Goal: Information Seeking & Learning: Learn about a topic

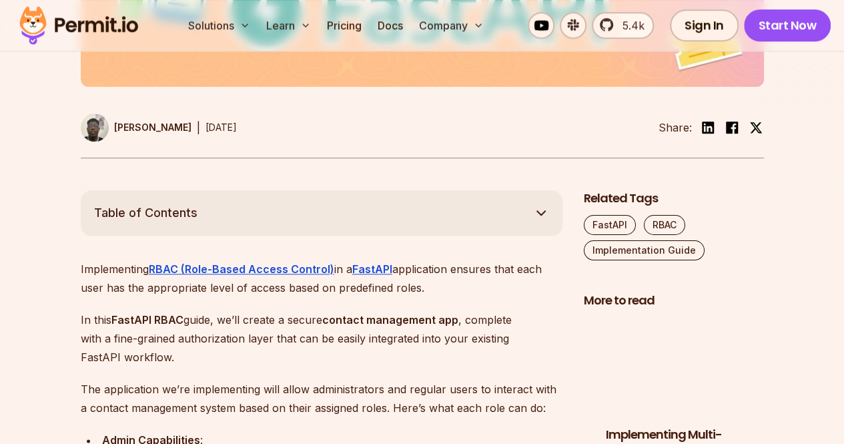
scroll to position [667, 0]
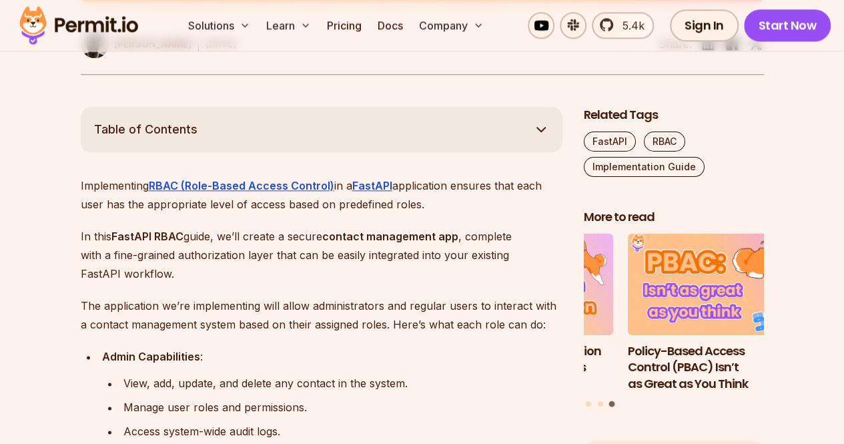
click at [235, 245] on p "In this FastAPI RBAC guide, we’ll create a secure contact management app , comp…" at bounding box center [322, 255] width 482 height 56
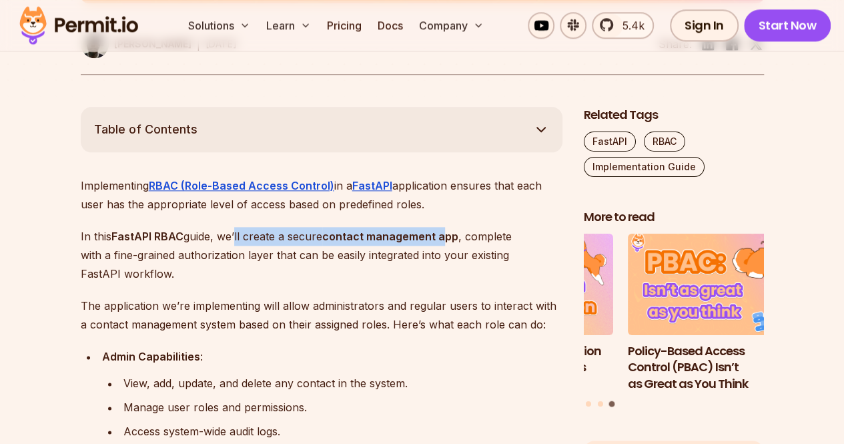
drag, startPoint x: 257, startPoint y: 230, endPoint x: 446, endPoint y: 233, distance: 188.9
click at [446, 233] on p "In this FastAPI RBAC guide, we’ll create a secure contact management app , comp…" at bounding box center [322, 255] width 482 height 56
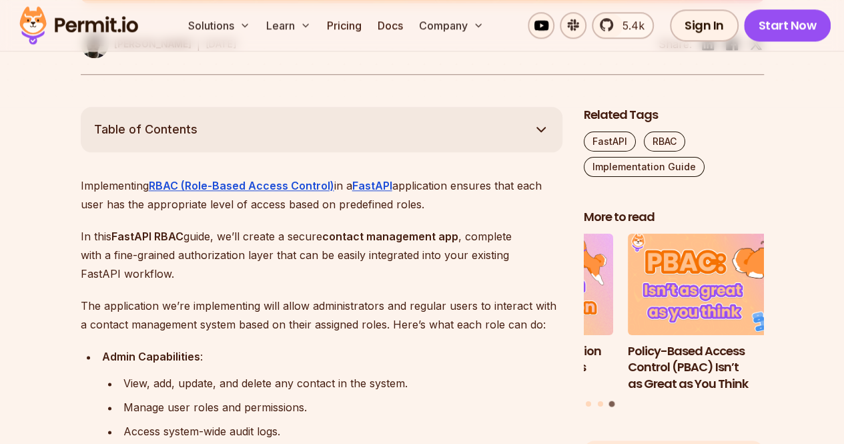
click at [461, 234] on p "In this FastAPI RBAC guide, we’ll create a secure contact management app , comp…" at bounding box center [322, 255] width 482 height 56
drag, startPoint x: 461, startPoint y: 234, endPoint x: 322, endPoint y: 240, distance: 138.9
click at [322, 240] on p "In this FastAPI RBAC guide, we’ll create a secure contact management app , comp…" at bounding box center [322, 255] width 482 height 56
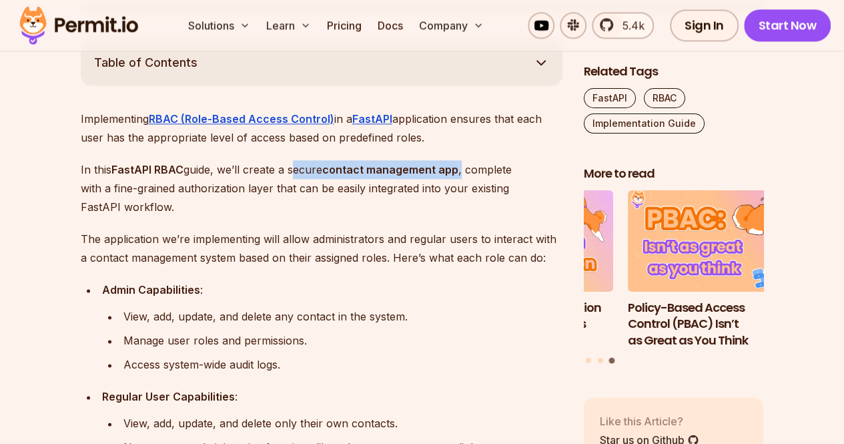
scroll to position [801, 0]
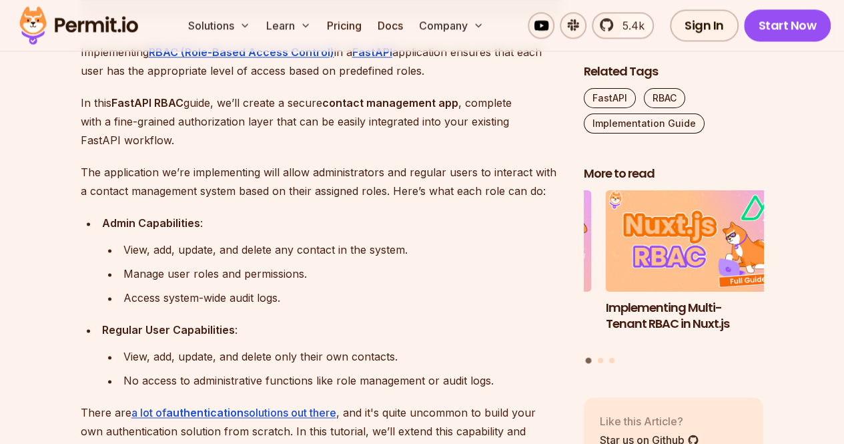
click at [268, 148] on p "In this FastAPI RBAC guide, we’ll create a secure contact management app , comp…" at bounding box center [322, 121] width 482 height 56
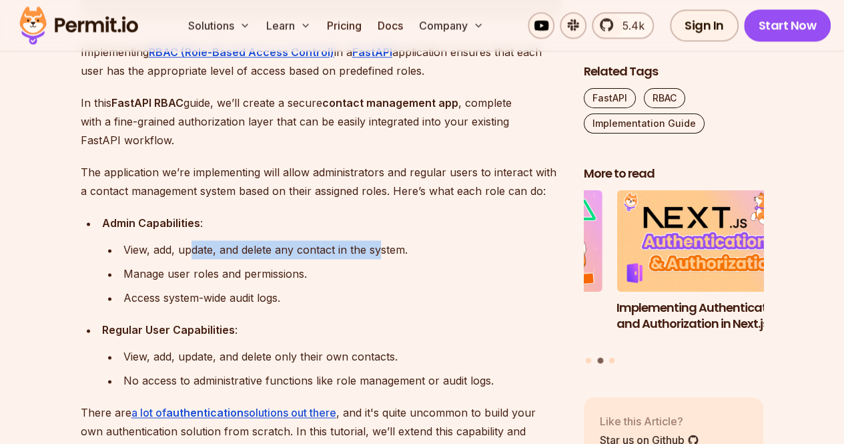
drag, startPoint x: 190, startPoint y: 247, endPoint x: 382, endPoint y: 256, distance: 192.4
click at [382, 256] on div "View, add, update, and delete any contact in the system." at bounding box center [342, 249] width 439 height 19
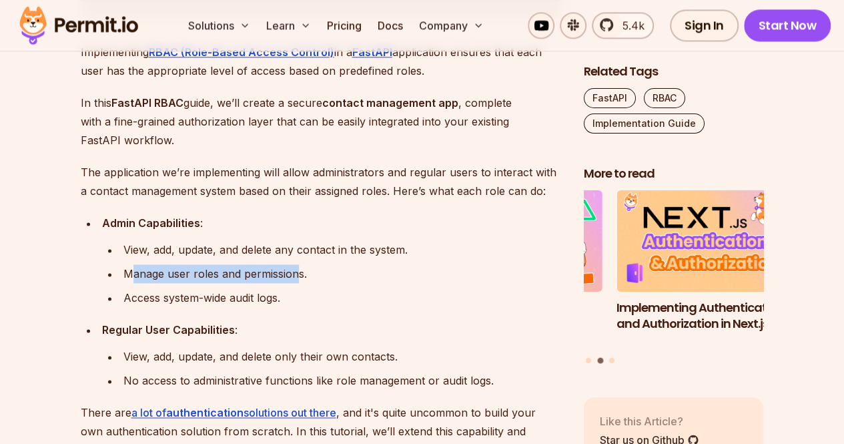
drag, startPoint x: 286, startPoint y: 276, endPoint x: 129, endPoint y: 274, distance: 156.2
click at [129, 274] on div "Manage user roles and permissions." at bounding box center [342, 273] width 439 height 19
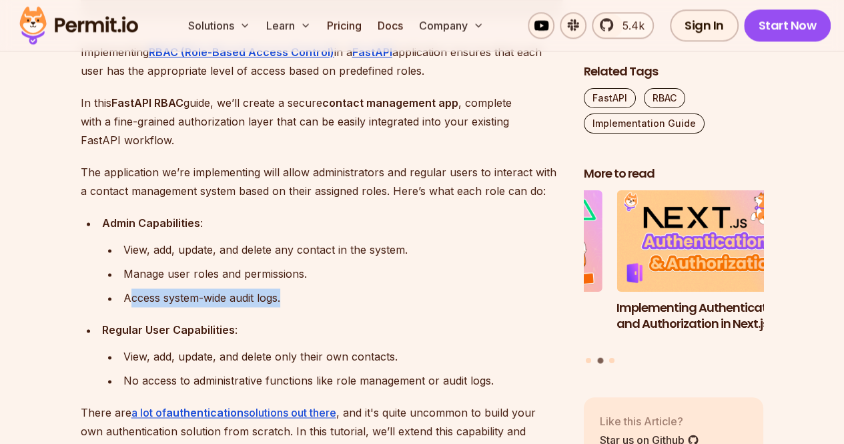
drag, startPoint x: 130, startPoint y: 292, endPoint x: 250, endPoint y: 309, distance: 120.6
click at [250, 309] on ul "Admin Capabilities : View, add, update, and delete any contact in the system. M…" at bounding box center [322, 302] width 482 height 176
click at [266, 302] on div "Access system-wide audit logs." at bounding box center [342, 297] width 439 height 19
click at [196, 300] on div "Access system-wide audit logs." at bounding box center [342, 297] width 439 height 19
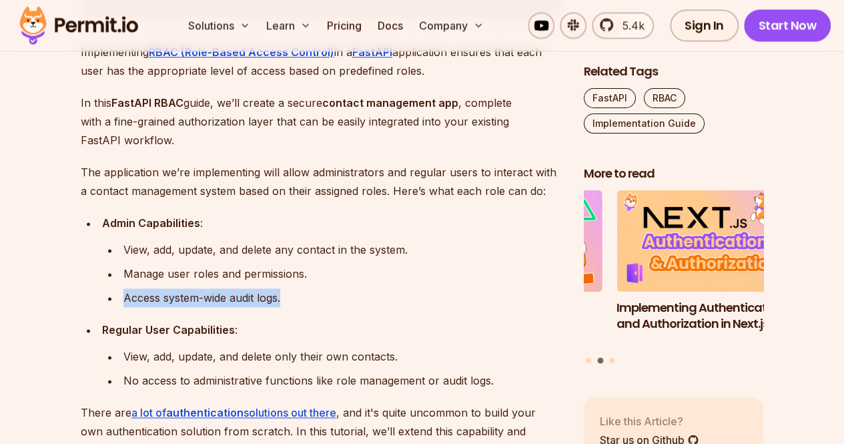
click at [196, 300] on div "Access system-wide audit logs." at bounding box center [342, 297] width 439 height 19
click at [242, 298] on div "Access system-wide audit logs." at bounding box center [342, 297] width 439 height 19
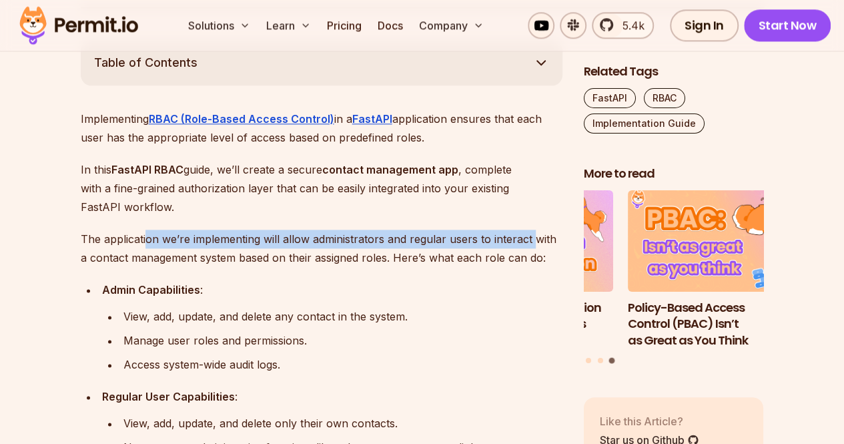
drag, startPoint x: 146, startPoint y: 240, endPoint x: 533, endPoint y: 244, distance: 387.1
click at [533, 244] on p "The application we’re implementing will allow administrators and regular users …" at bounding box center [322, 248] width 482 height 37
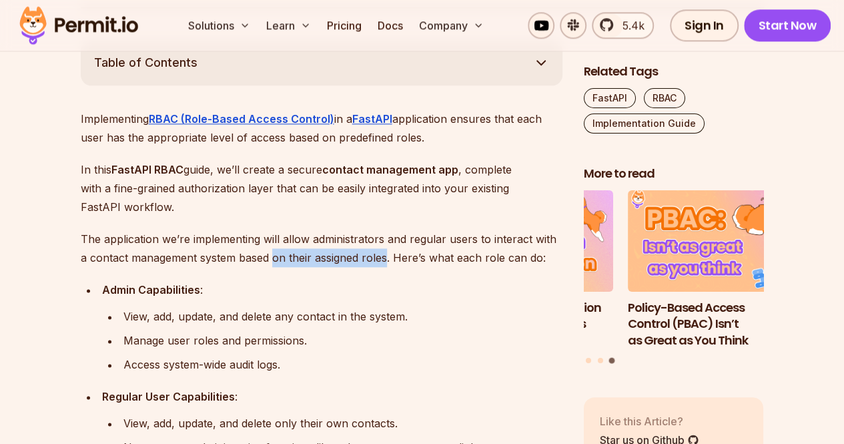
drag, startPoint x: 262, startPoint y: 261, endPoint x: 377, endPoint y: 263, distance: 115.5
click at [377, 263] on p "The application we’re implementing will allow administrators and regular users …" at bounding box center [322, 248] width 482 height 37
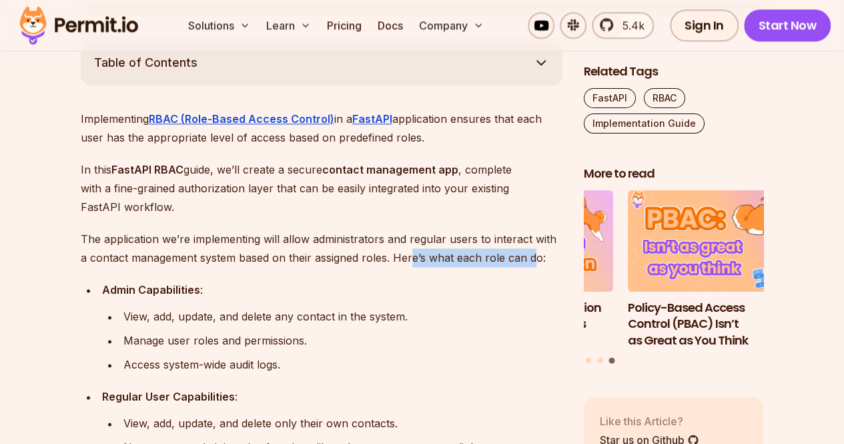
drag, startPoint x: 400, startPoint y: 262, endPoint x: 523, endPoint y: 262, distance: 122.8
click at [523, 262] on p "The application we’re implementing will allow administrators and regular users …" at bounding box center [322, 248] width 482 height 37
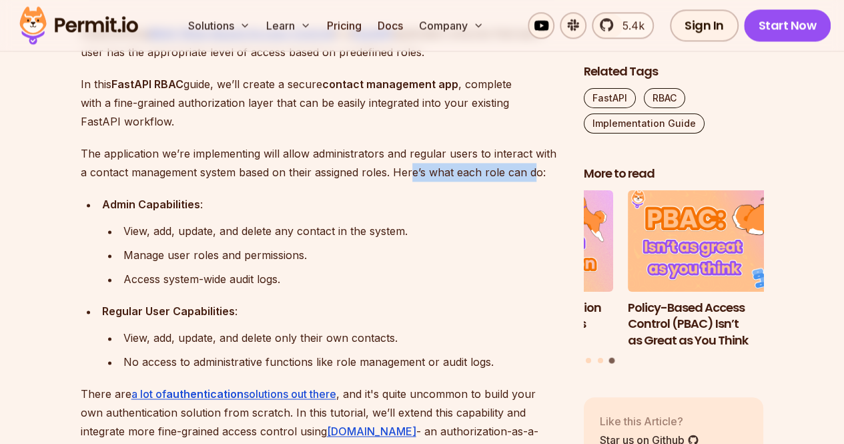
scroll to position [868, 0]
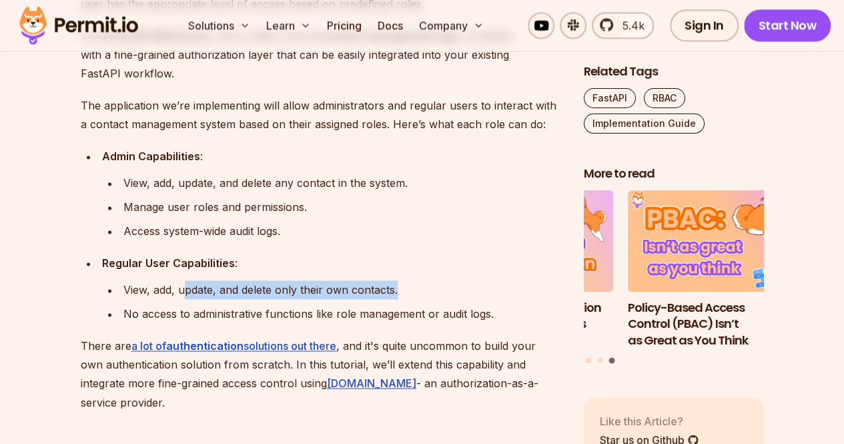
drag, startPoint x: 185, startPoint y: 294, endPoint x: 394, endPoint y: 294, distance: 209.6
click at [394, 294] on div "View, add, update, and delete only their own contacts." at bounding box center [342, 289] width 439 height 19
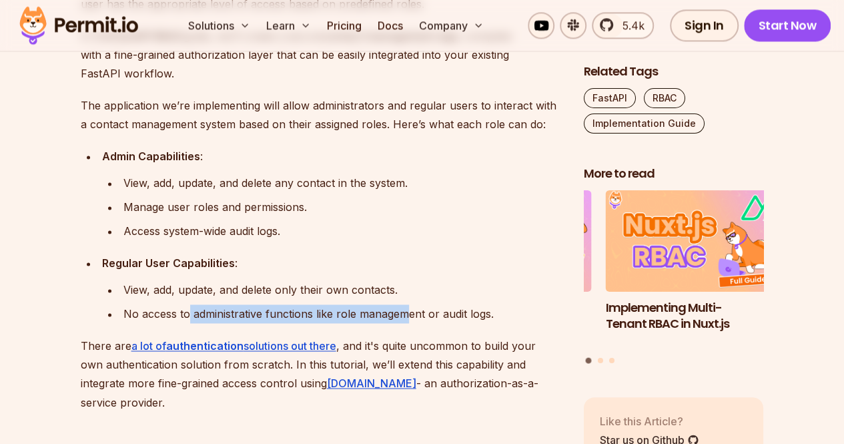
drag, startPoint x: 189, startPoint y: 314, endPoint x: 432, endPoint y: 306, distance: 243.1
click at [407, 314] on div "No access to administrative functions like role management or audit logs." at bounding box center [342, 313] width 439 height 19
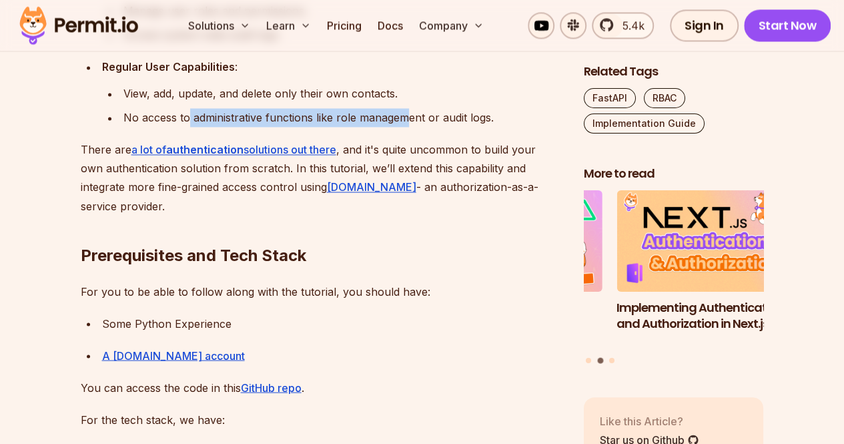
scroll to position [1068, 0]
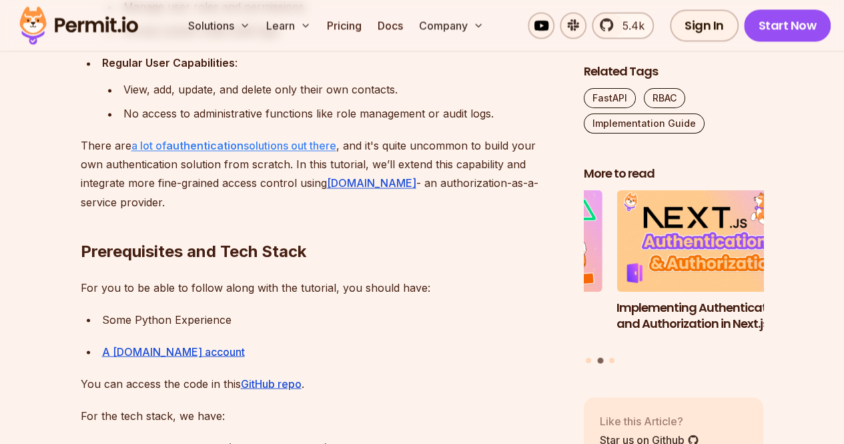
drag, startPoint x: 323, startPoint y: 153, endPoint x: 320, endPoint y: 143, distance: 10.4
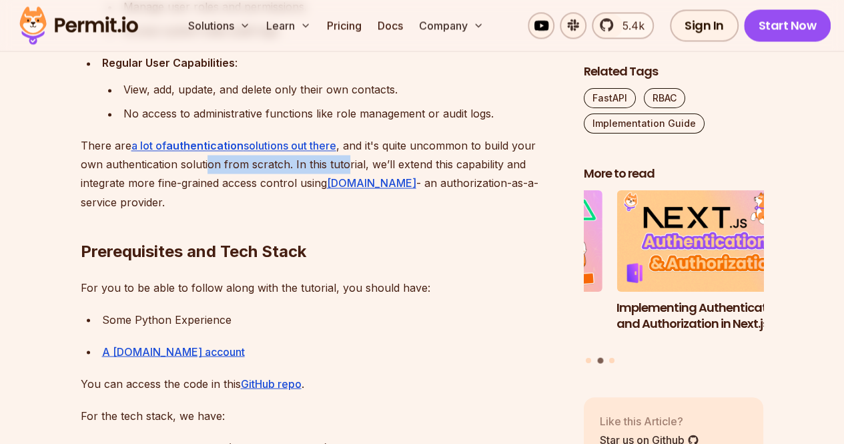
drag, startPoint x: 232, startPoint y: 168, endPoint x: 368, endPoint y: 167, distance: 136.8
click at [368, 167] on p "There are a lot of authentication solutions out there , and it's quite uncommon…" at bounding box center [322, 173] width 482 height 75
click at [418, 166] on p "There are a lot of authentication solutions out there , and it's quite uncommon…" at bounding box center [322, 173] width 482 height 75
drag, startPoint x: 509, startPoint y: 164, endPoint x: 519, endPoint y: 164, distance: 10.7
click at [519, 164] on p "There are a lot of authentication solutions out there , and it's quite uncommon…" at bounding box center [322, 173] width 482 height 75
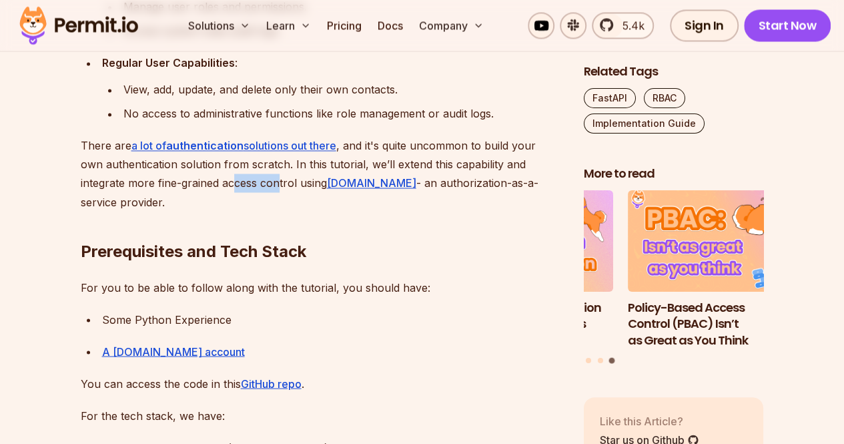
drag, startPoint x: 257, startPoint y: 184, endPoint x: 304, endPoint y: 184, distance: 47.4
click at [304, 184] on p "There are a lot of authentication solutions out there , and it's quite uncommon…" at bounding box center [322, 173] width 482 height 75
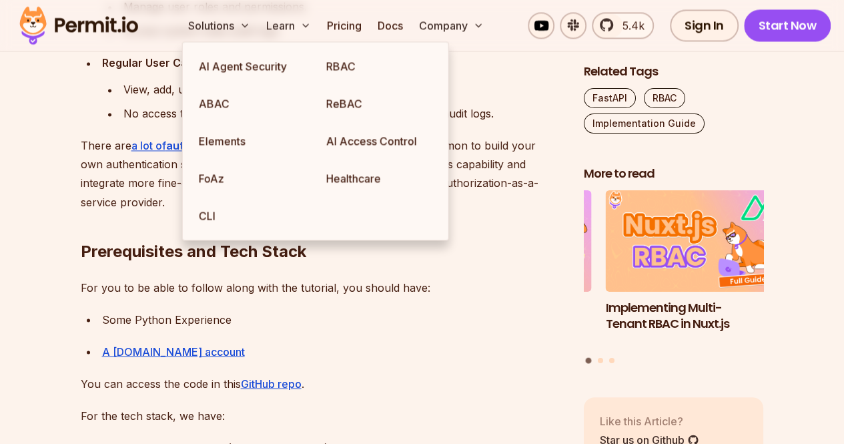
scroll to position [1135, 0]
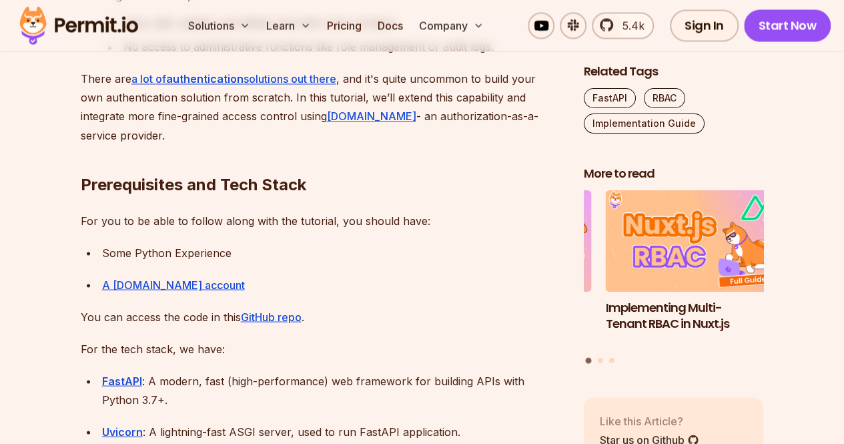
click at [229, 248] on div "Some Python Experience" at bounding box center [332, 252] width 461 height 19
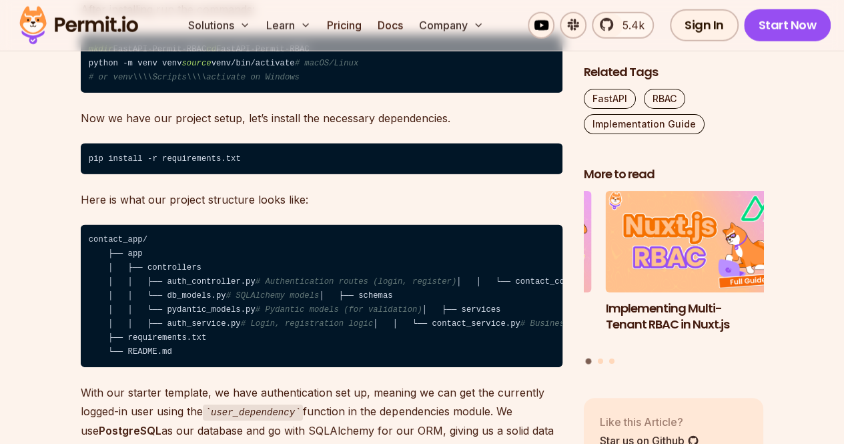
scroll to position [1869, 0]
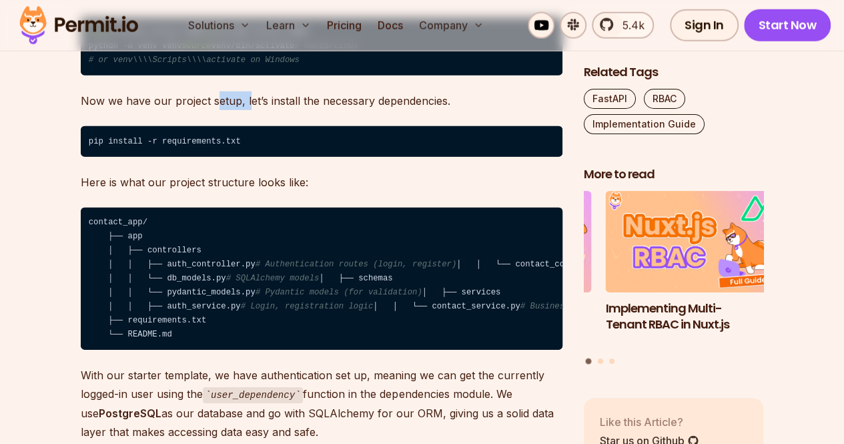
drag, startPoint x: 216, startPoint y: 133, endPoint x: 253, endPoint y: 124, distance: 37.9
click at [250, 110] on p "Now we have our project setup, let’s install the necessary dependencies." at bounding box center [322, 100] width 482 height 19
drag, startPoint x: 260, startPoint y: 124, endPoint x: 425, endPoint y: 127, distance: 164.9
click at [425, 110] on p "Now we have our project setup, let’s install the necessary dependencies." at bounding box center [322, 100] width 482 height 19
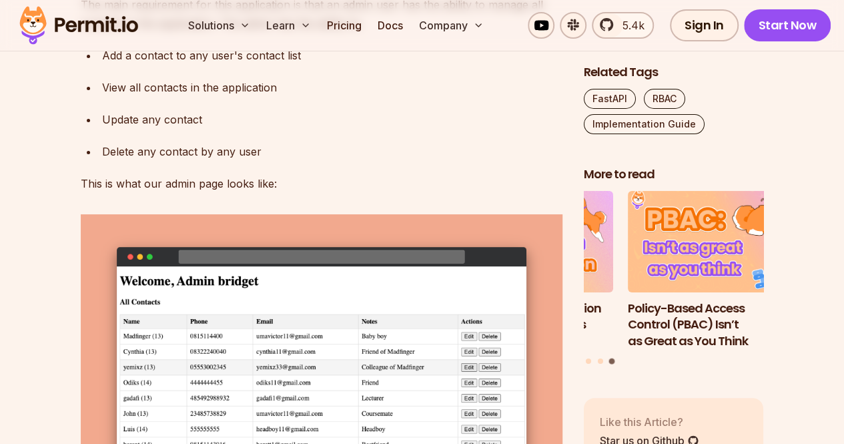
scroll to position [2603, 0]
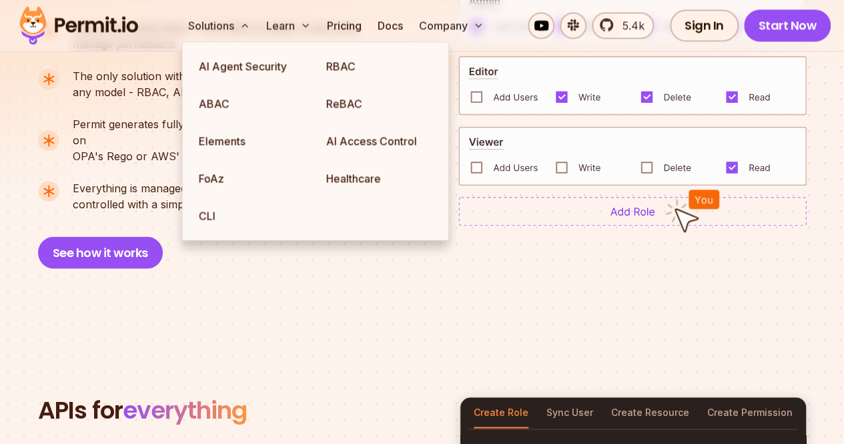
scroll to position [1068, 0]
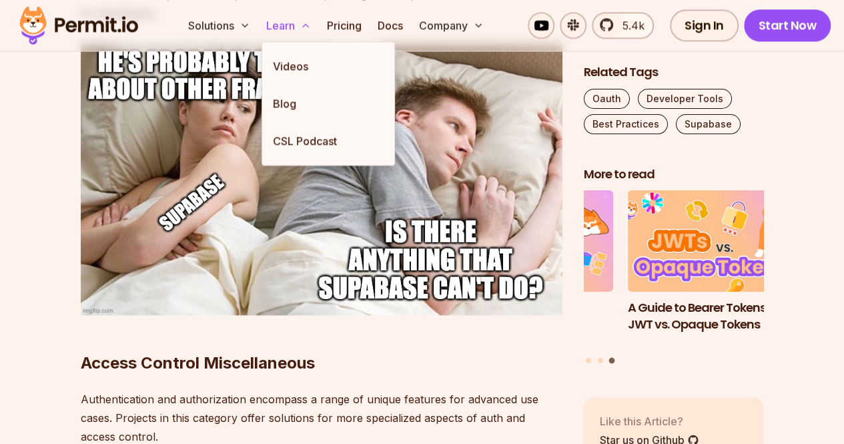
scroll to position [5673, 0]
